Goal: Task Accomplishment & Management: Use online tool/utility

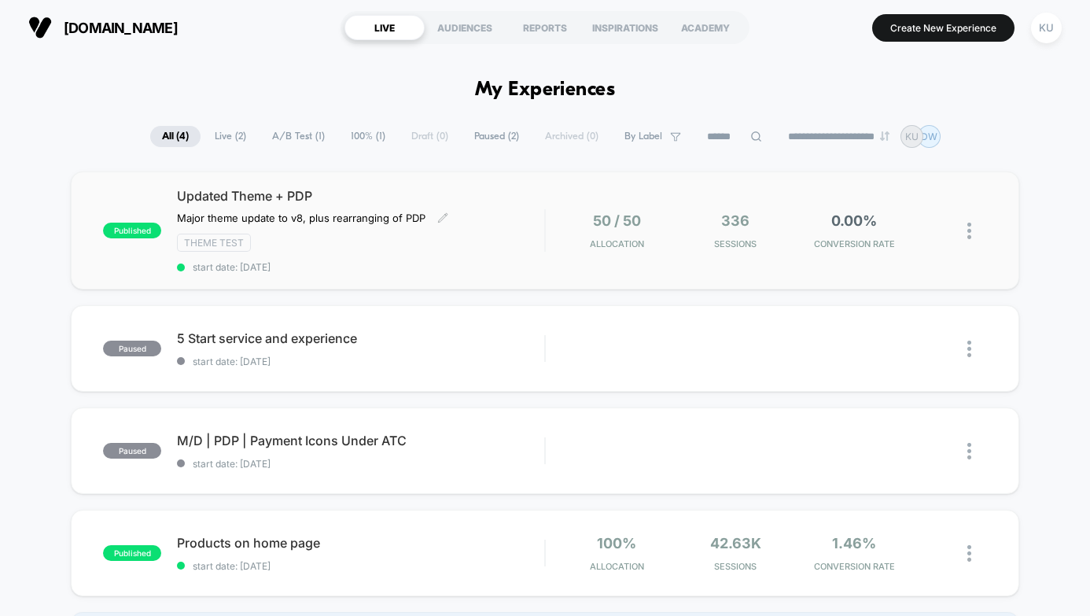
click at [475, 190] on span "Updated Theme + PDP" at bounding box center [360, 196] width 367 height 16
